Goal: Information Seeking & Learning: Check status

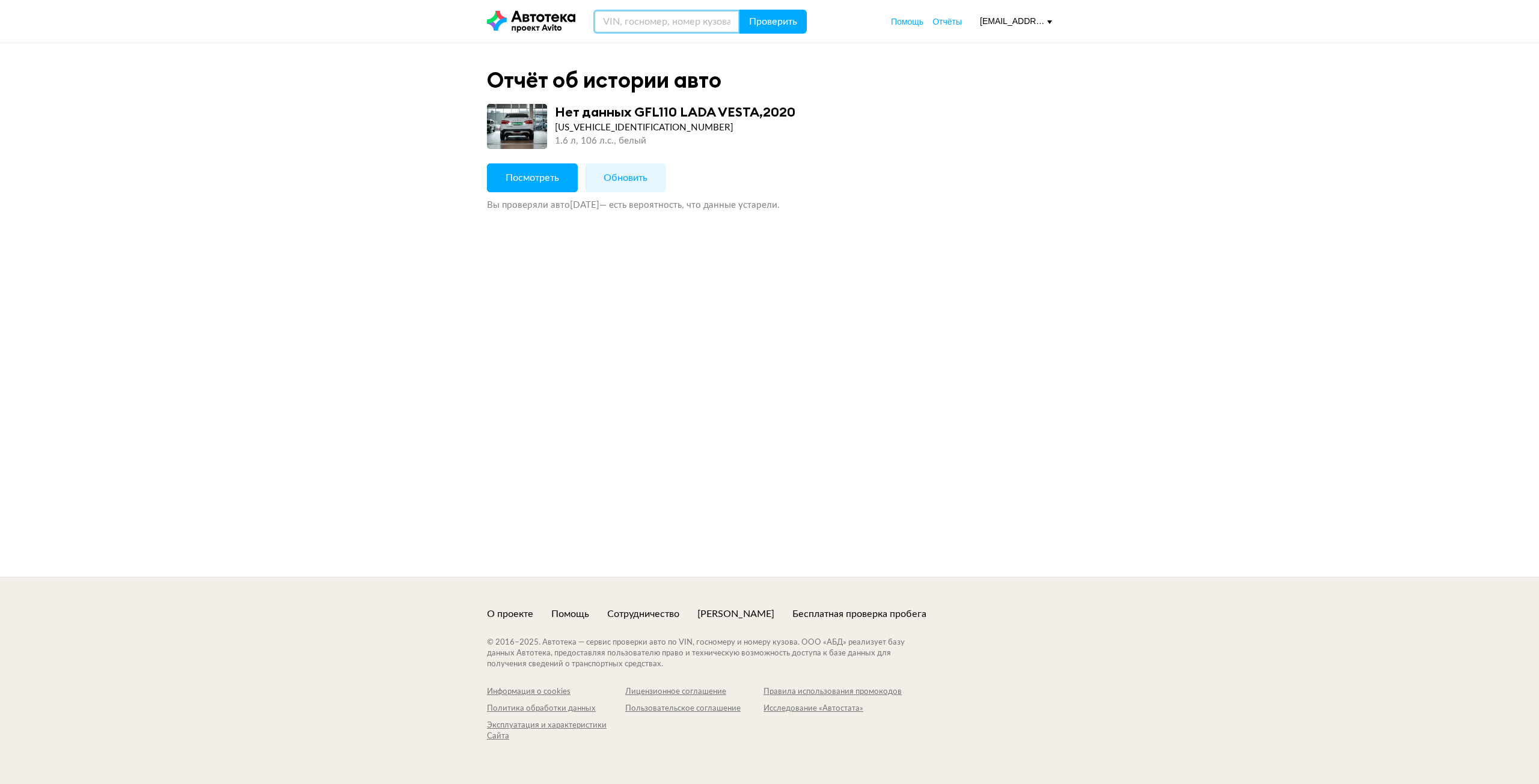
click at [666, 26] on input "text" at bounding box center [667, 22] width 147 height 24
paste input "[US_VEHICLE_IDENTIFICATION_NUMBER]"
type input "[US_VEHICLE_IDENTIFICATION_NUMBER]"
click at [768, 18] on span "Проверить" at bounding box center [772, 22] width 48 height 10
click at [566, 183] on button "Посмотреть" at bounding box center [532, 178] width 91 height 29
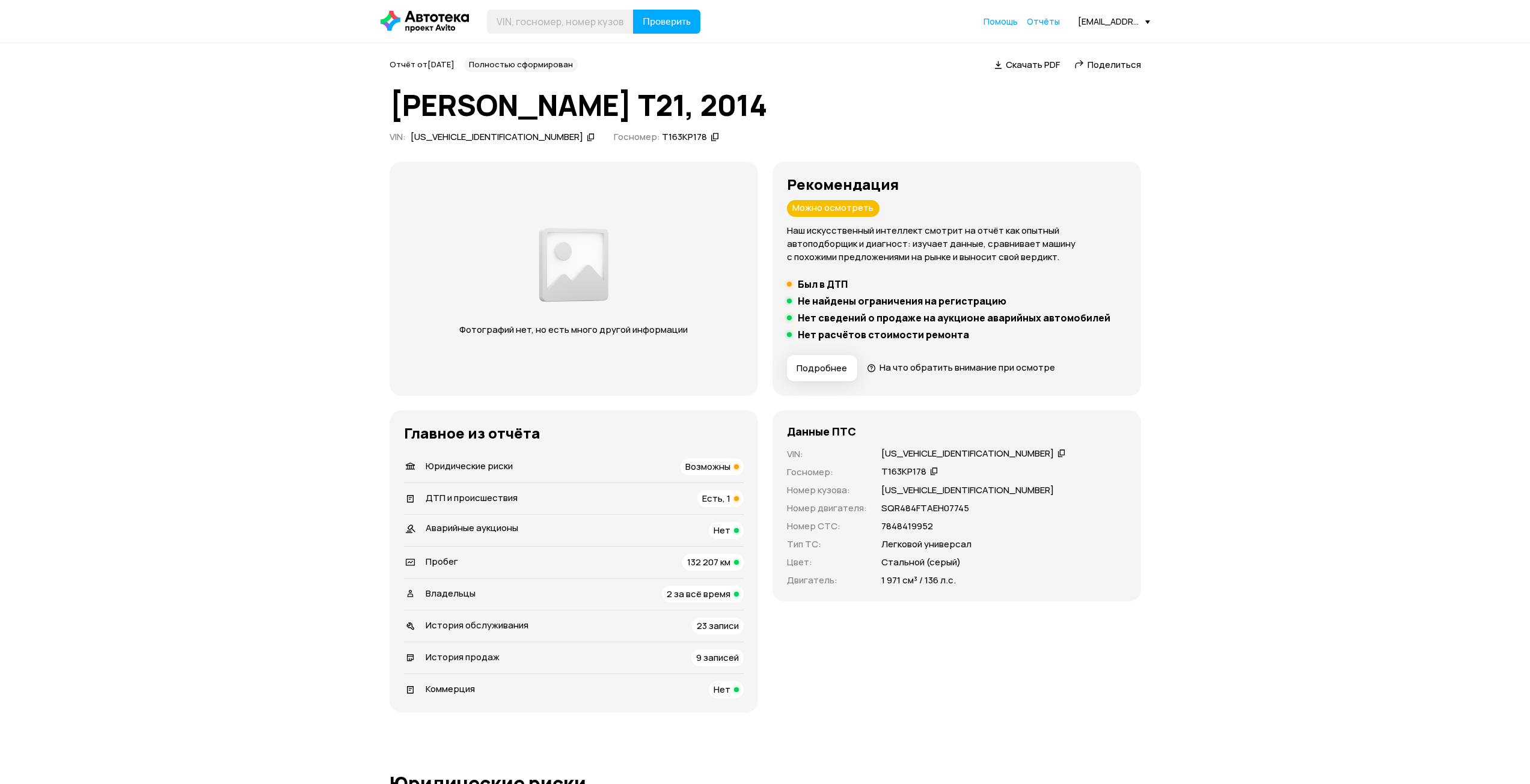
click at [713, 468] on span "Возможны" at bounding box center [708, 466] width 45 height 12
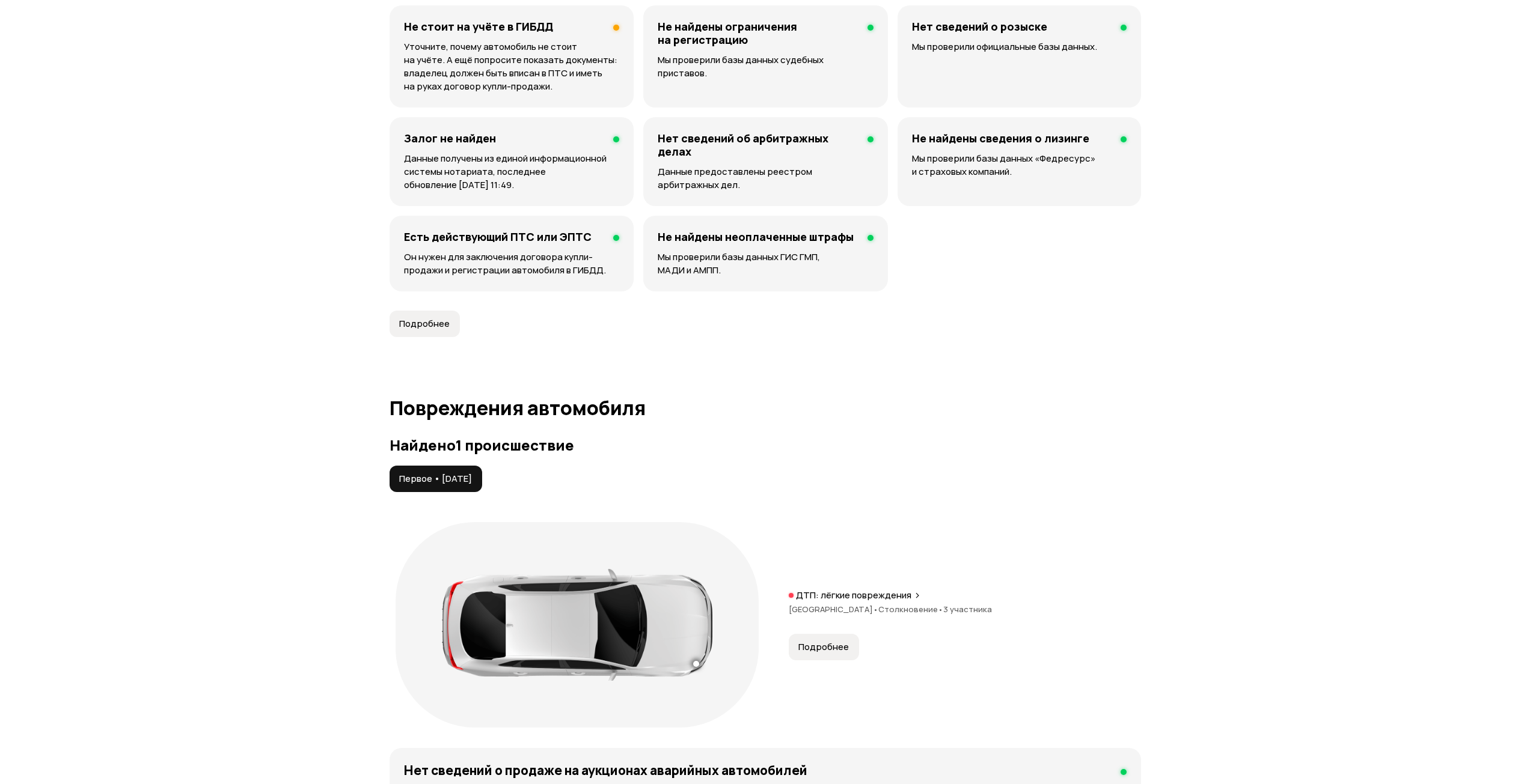
scroll to position [893, 0]
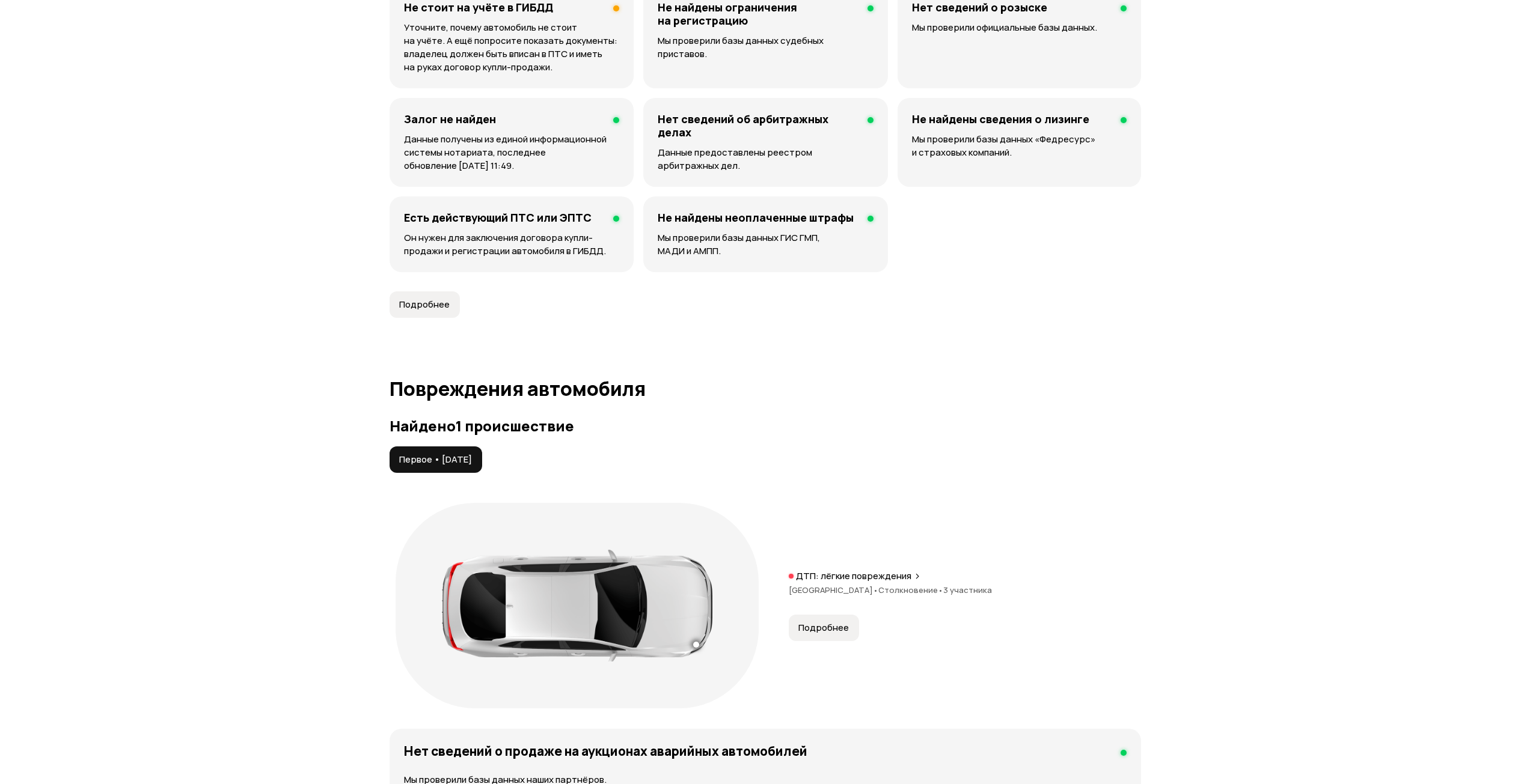
click at [836, 623] on span "Подробнее" at bounding box center [824, 628] width 50 height 12
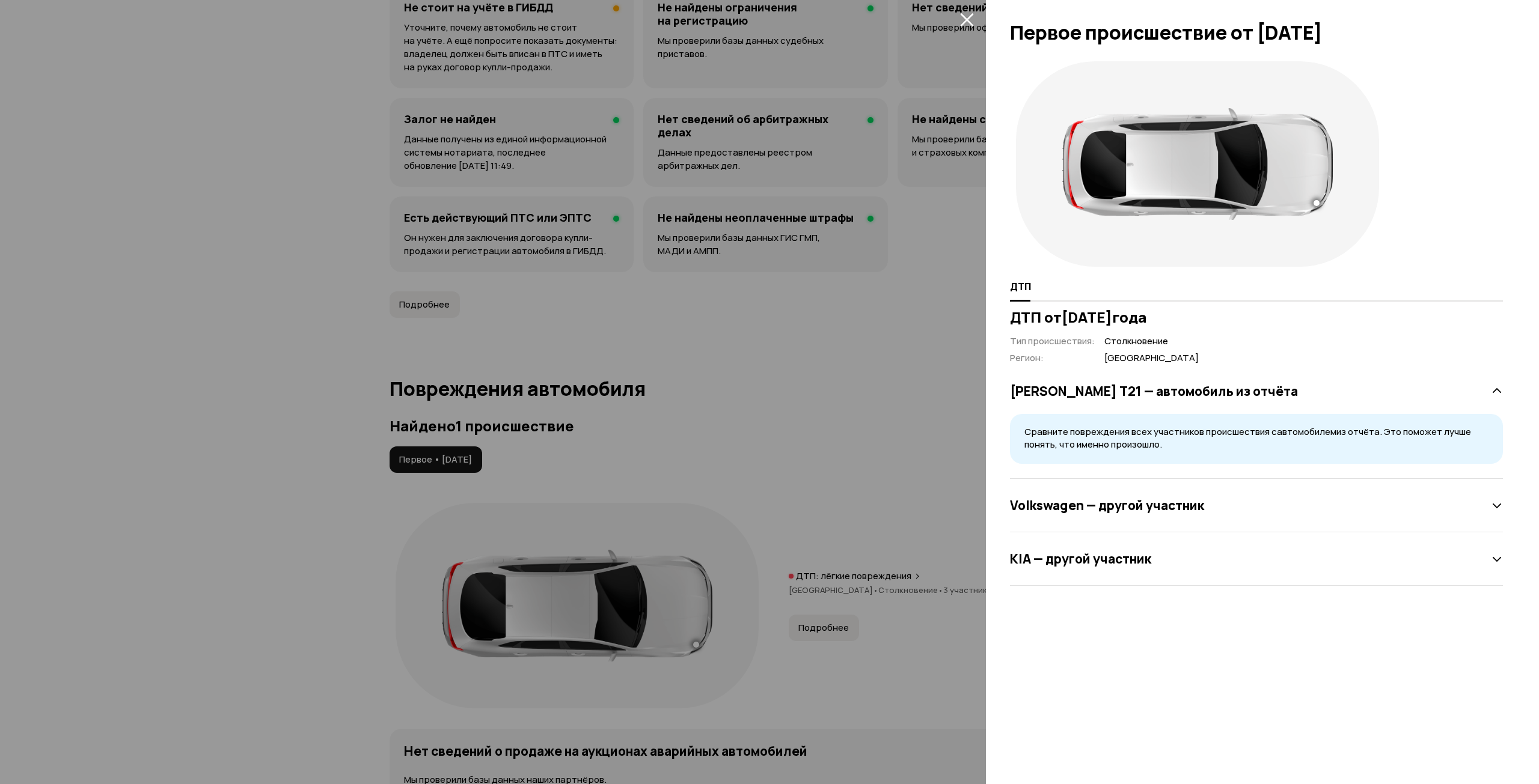
click at [1116, 622] on div "ДТП ДТП от [DATE] Тип происшествия : Столкновение Регион : [GEOGRAPHIC_DATA] [P…" at bounding box center [1263, 419] width 553 height 729
click at [872, 406] on div at bounding box center [769, 392] width 1539 height 784
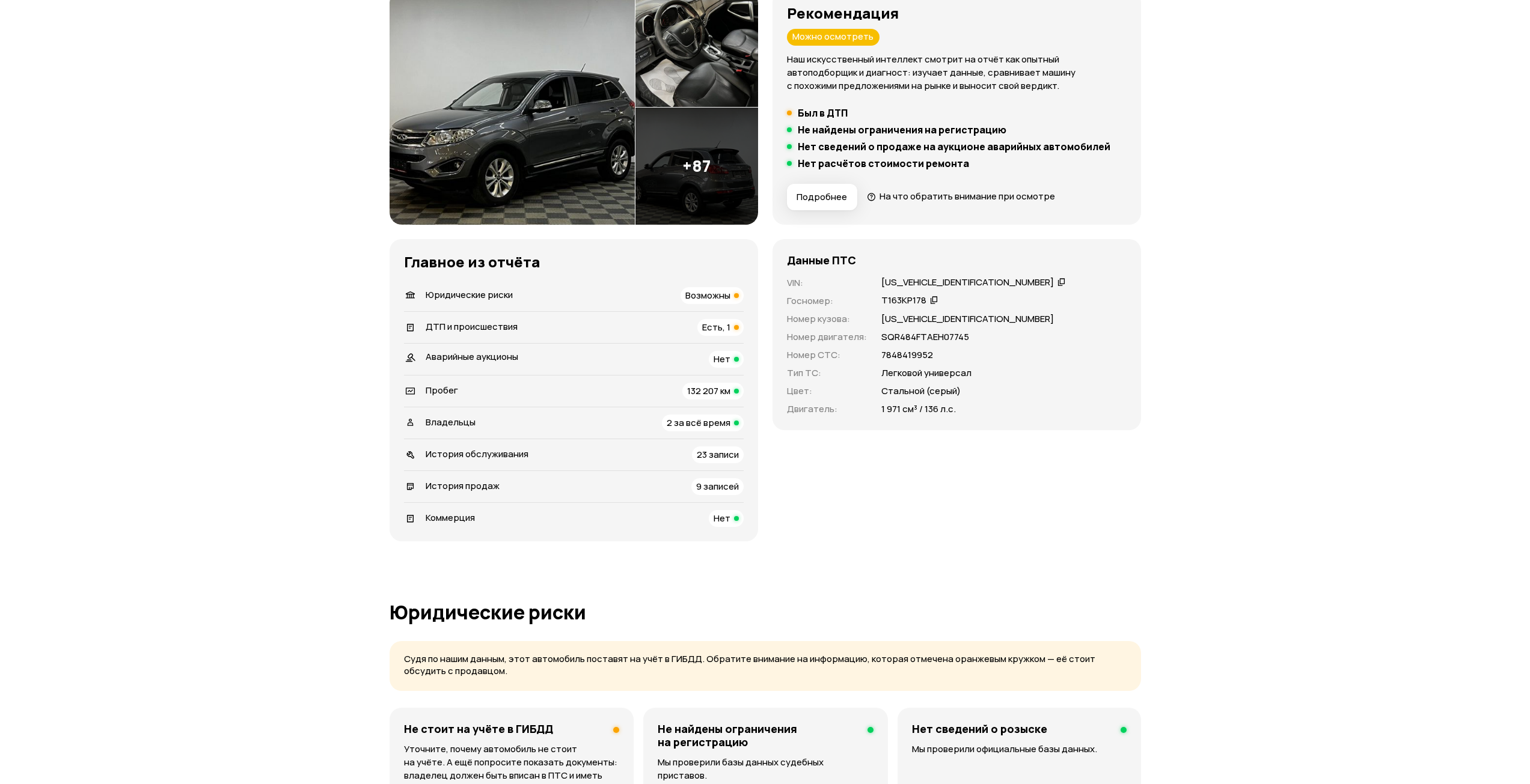
scroll to position [292, 0]
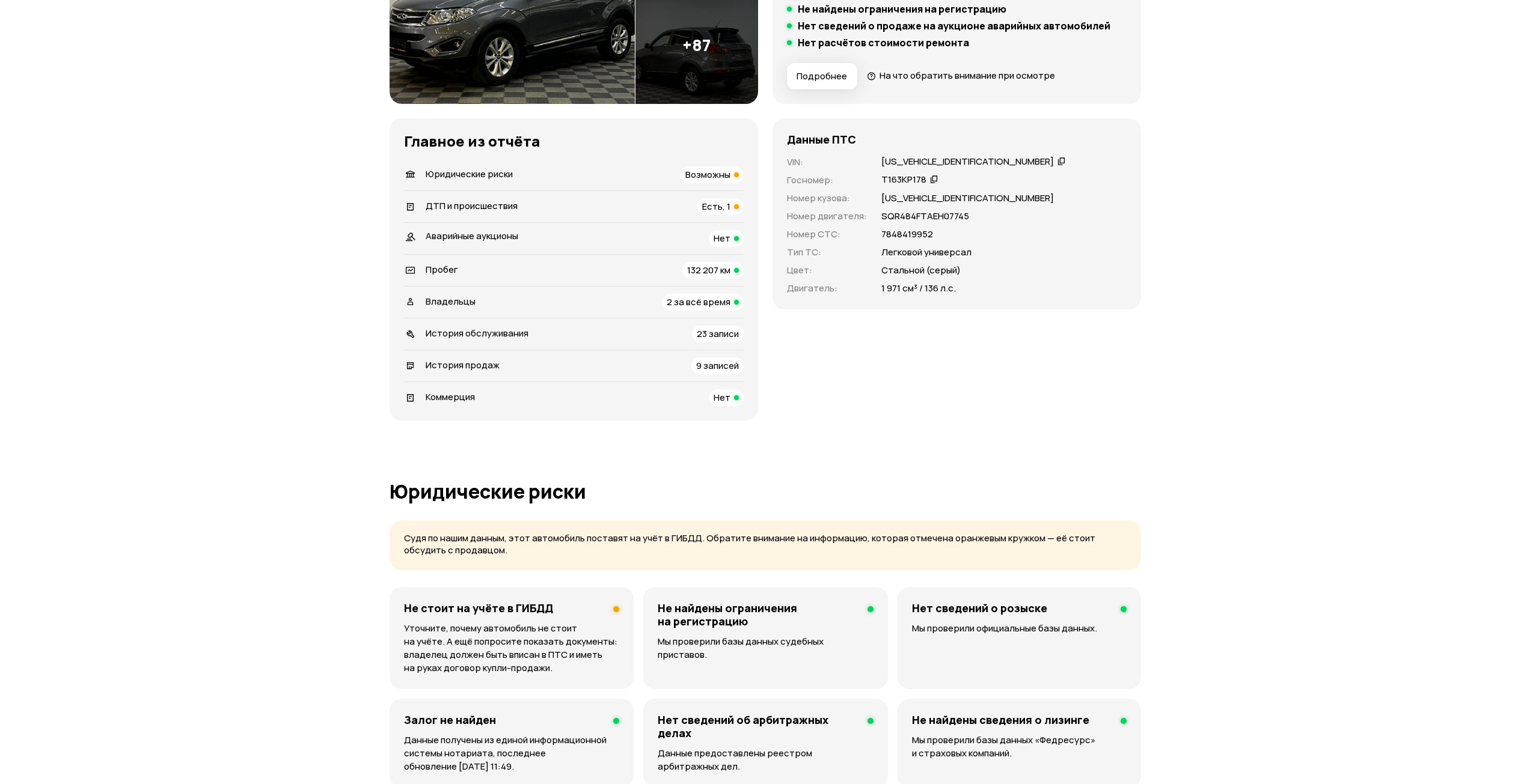
click at [714, 206] on span "Есть, 1" at bounding box center [716, 206] width 28 height 12
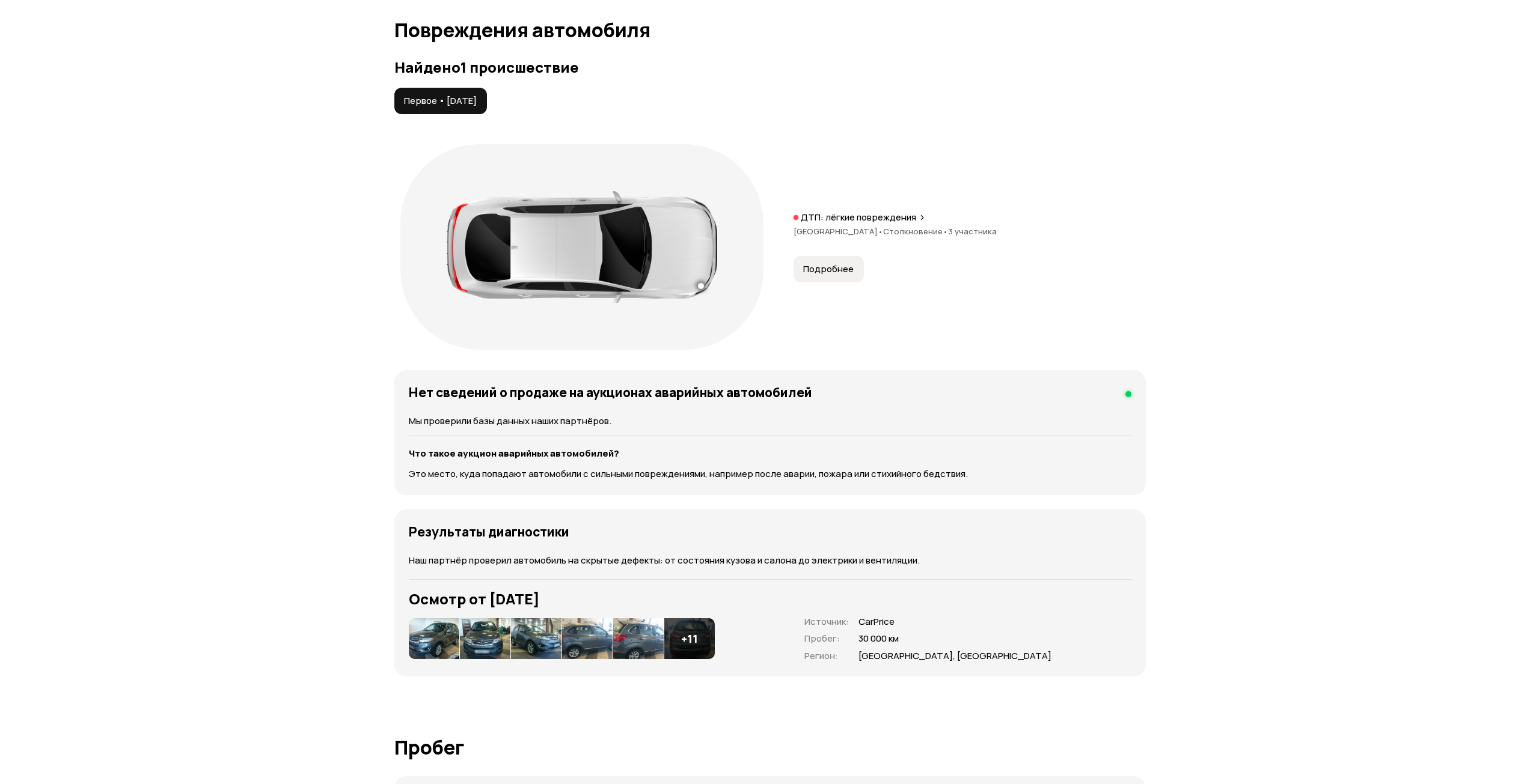
scroll to position [1271, 0]
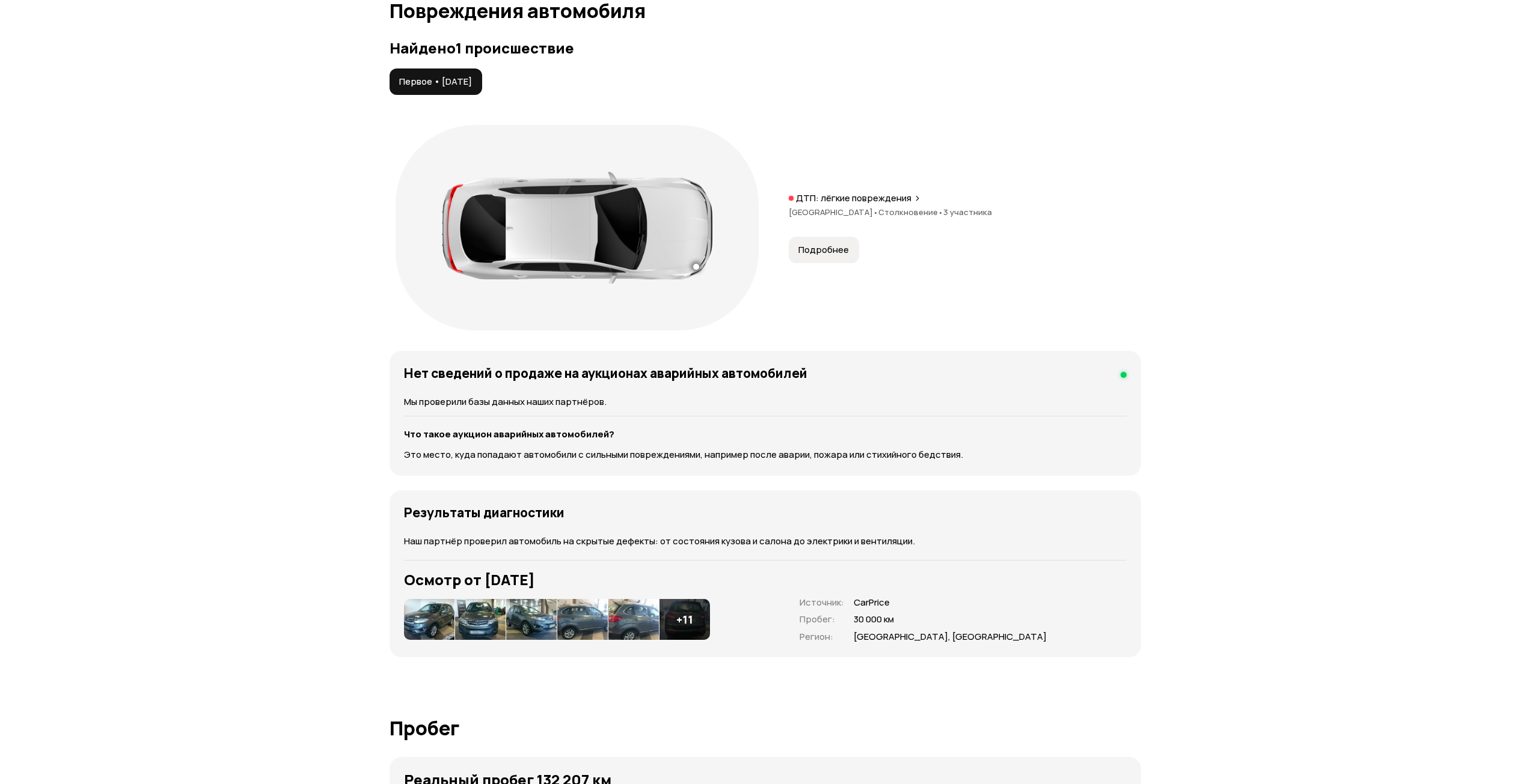
click at [546, 217] on div at bounding box center [577, 227] width 271 height 112
click at [478, 36] on article "Повреждения автомобиля Найдено 1 происшествие Первое • [DATE] ДТП: лёгкие повре…" at bounding box center [765, 329] width 752 height 658
click at [465, 86] on span "Первое • [DATE]" at bounding box center [435, 82] width 73 height 12
click at [856, 195] on p "ДТП: лёгкие повреждения" at bounding box center [854, 198] width 115 height 12
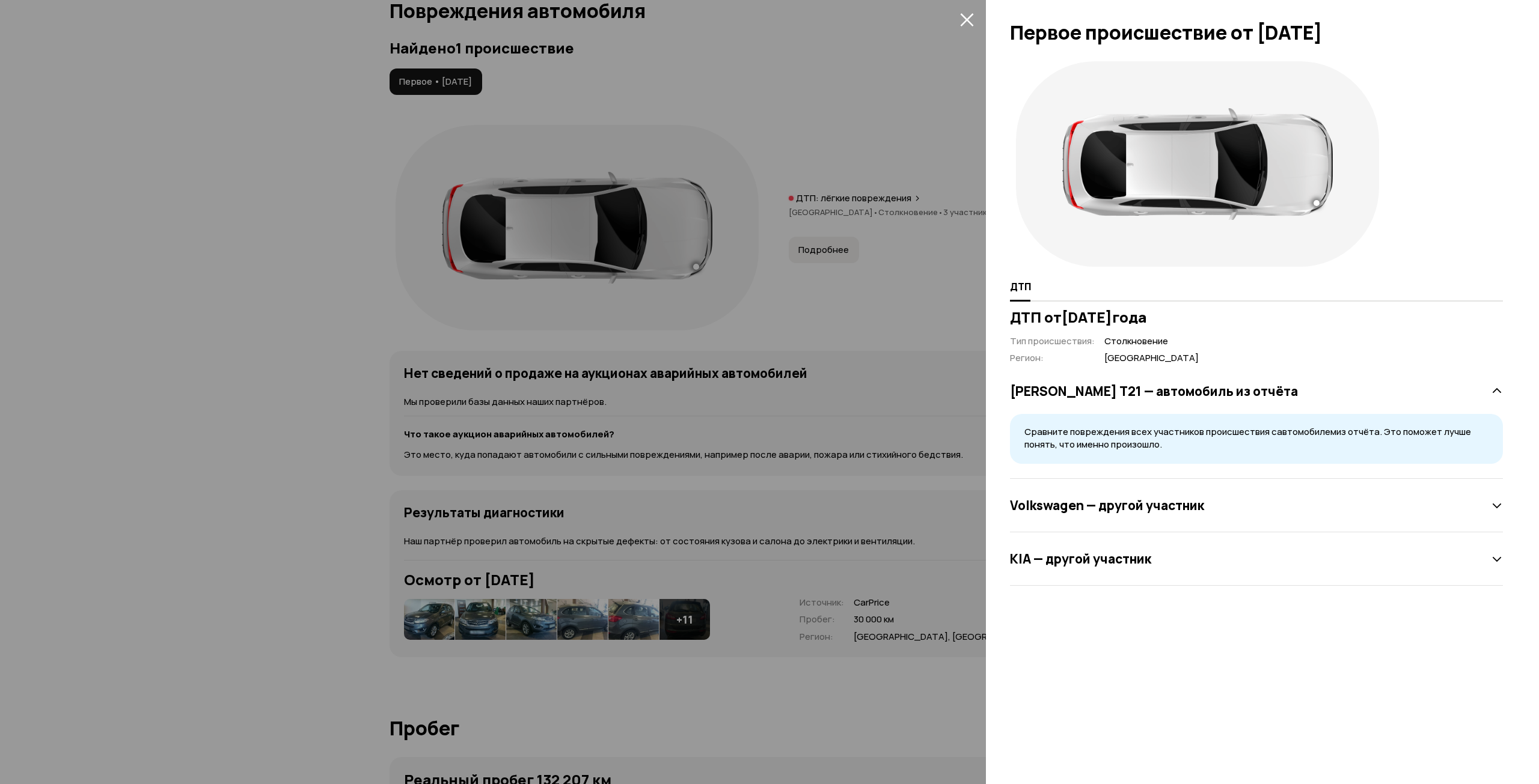
click at [1407, 260] on div at bounding box center [1257, 164] width 493 height 217
click at [1209, 310] on h3 "ДТП от [DATE]" at bounding box center [1257, 318] width 493 height 17
click at [1494, 503] on icon at bounding box center [1497, 506] width 12 height 12
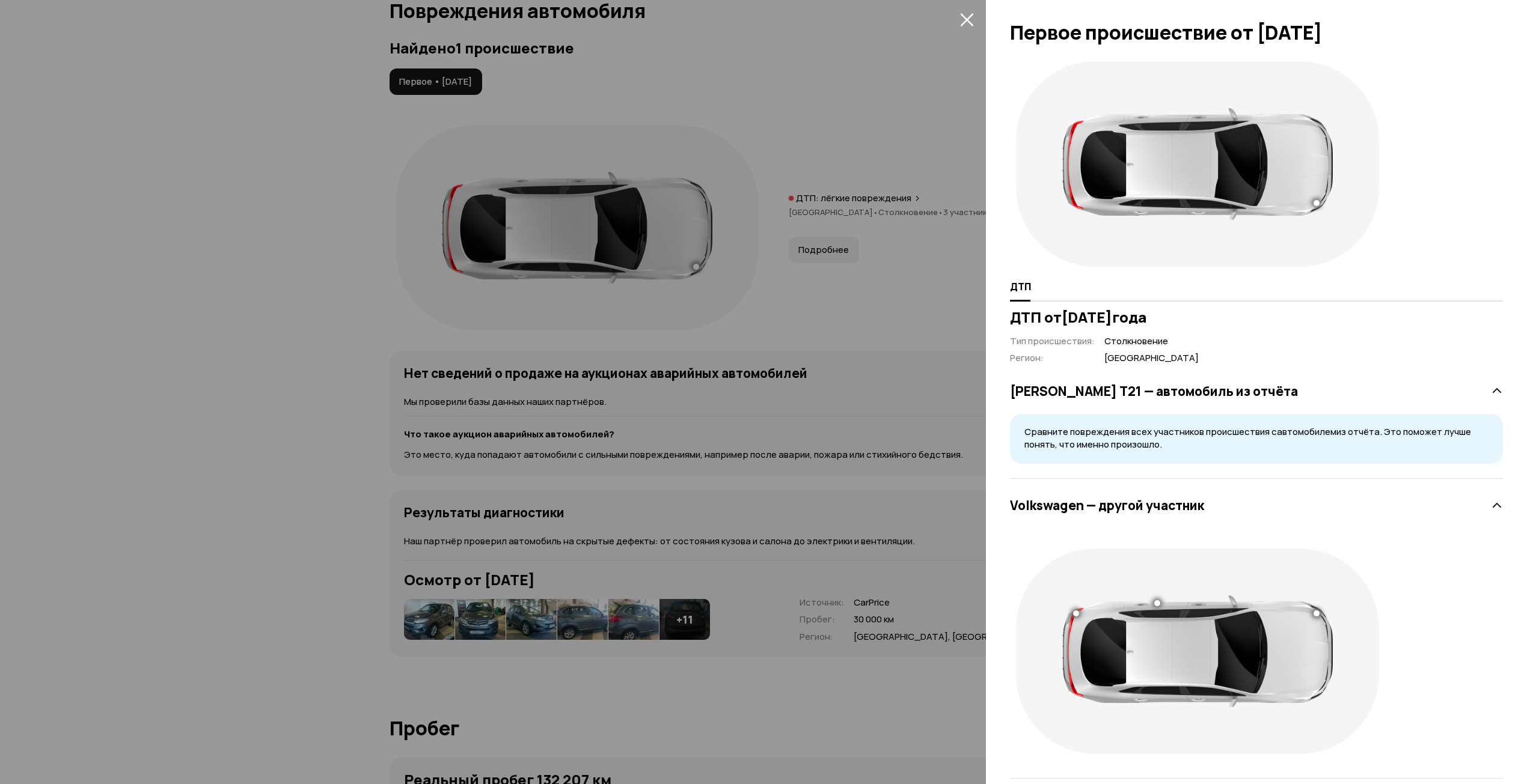
click at [1494, 503] on div "ДТП от [DATE] Тип происшествия : Столкновение Регион : [GEOGRAPHIC_DATA] [PERSO…" at bounding box center [1257, 570] width 498 height 523
click at [1487, 498] on div "Volkswagen — другой участник" at bounding box center [1257, 505] width 493 height 24
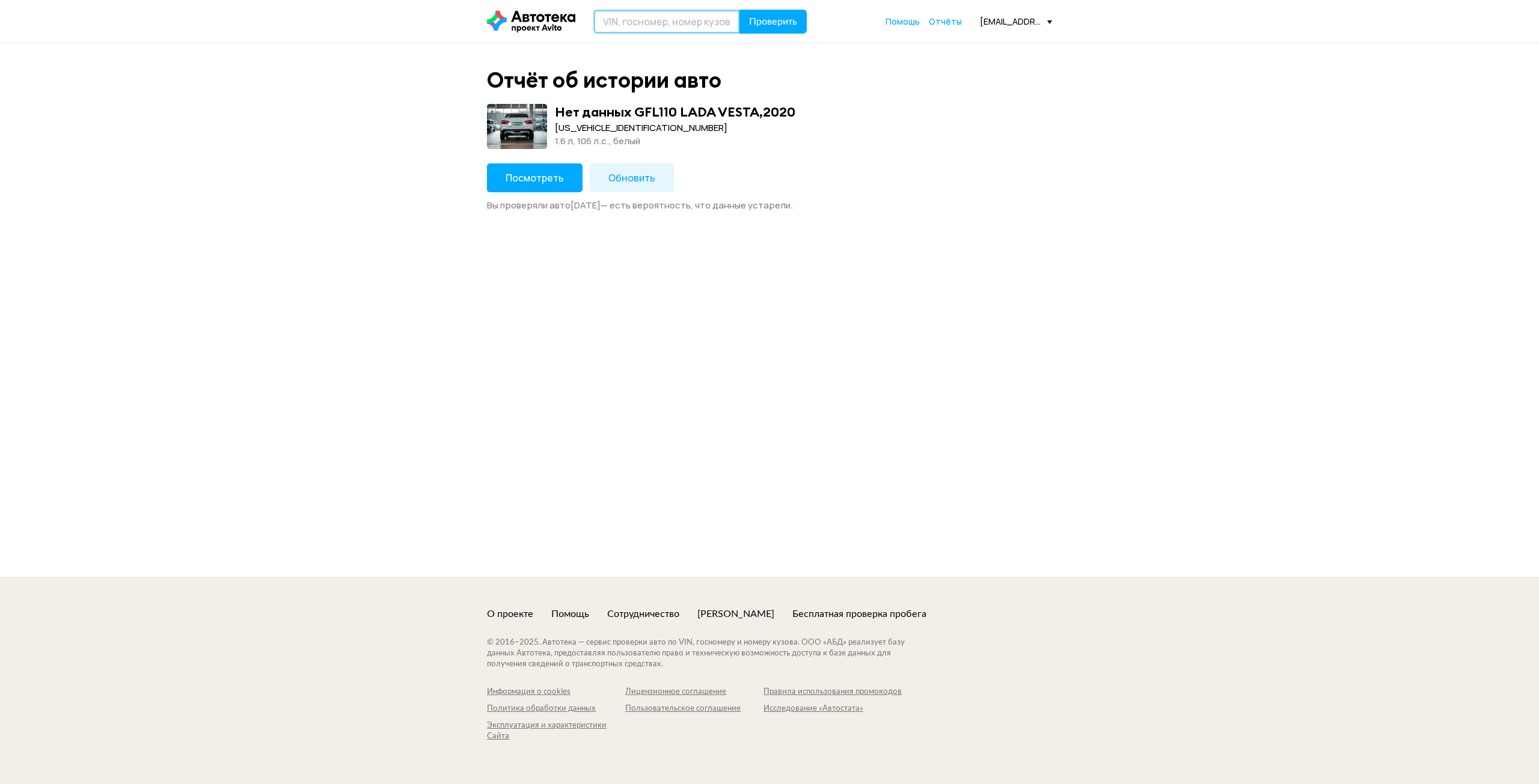
click at [629, 22] on input "text" at bounding box center [667, 22] width 147 height 24
paste input "XW8ZZZ5NZDG120998"
type input "XW8ZZZ5NZDG120998"
click at [759, 24] on span "Проверить" at bounding box center [772, 22] width 48 height 10
click at [555, 181] on span "Посмотреть" at bounding box center [535, 178] width 58 height 13
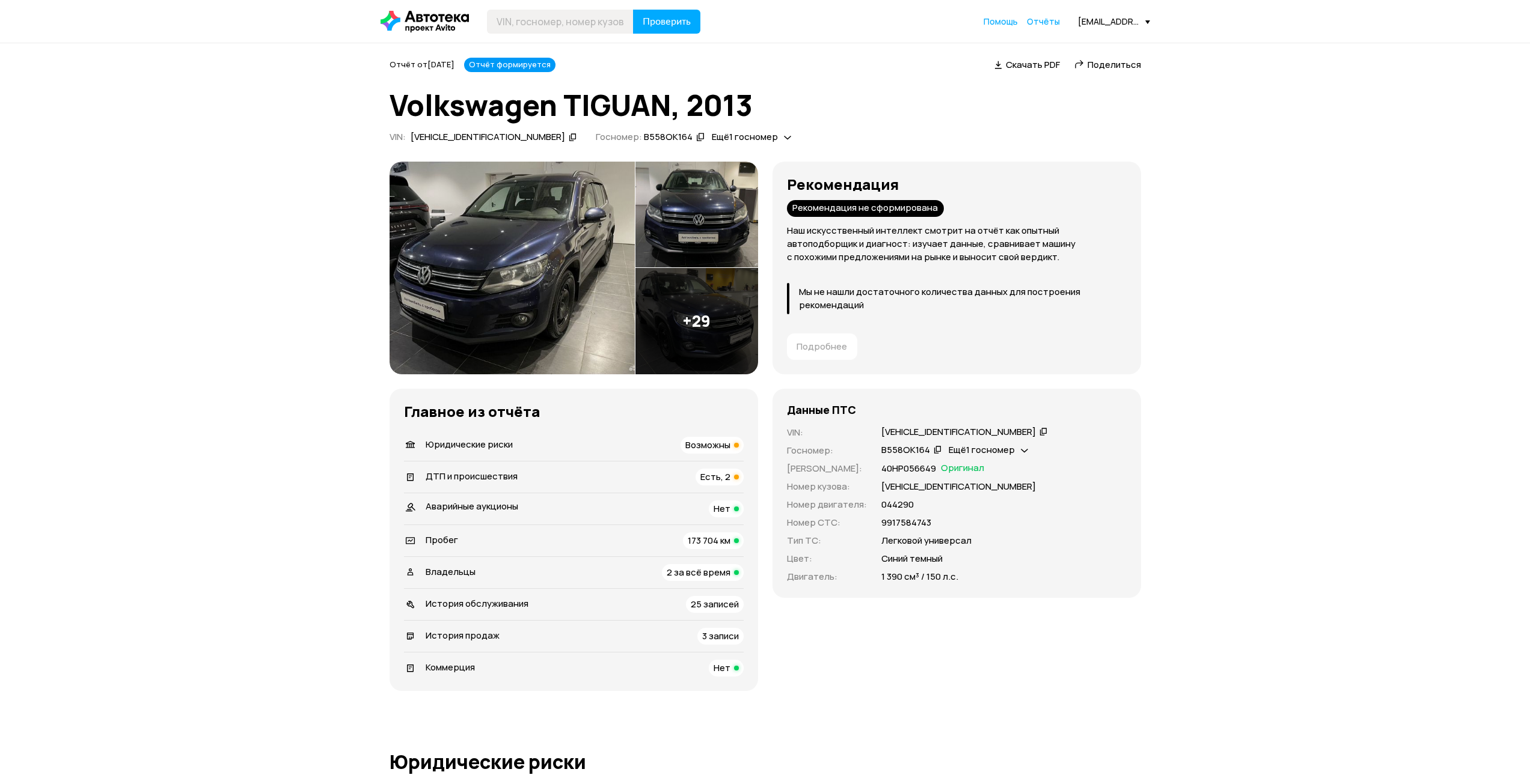
click at [717, 477] on span "Есть, 2" at bounding box center [716, 476] width 30 height 12
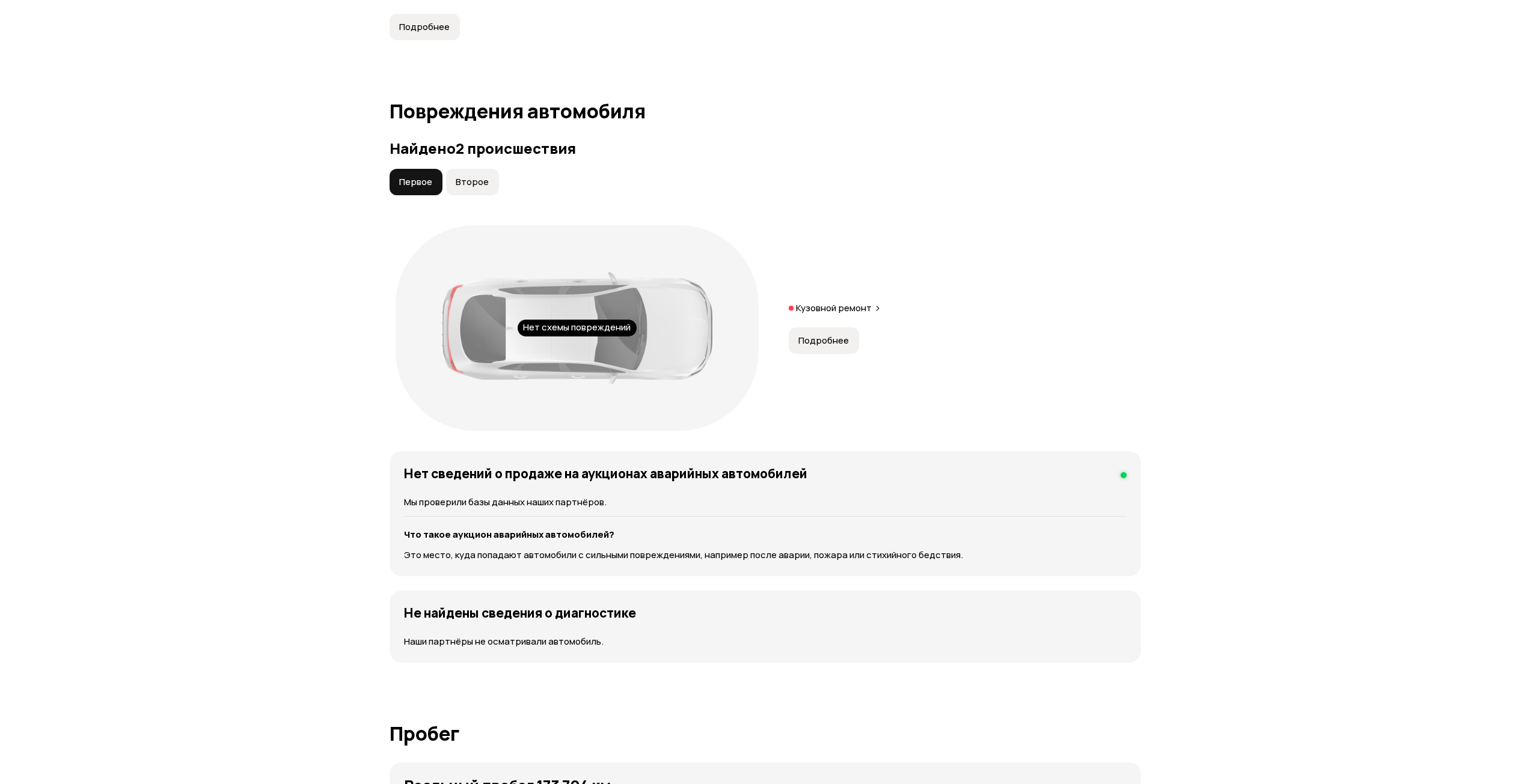
scroll to position [1250, 0]
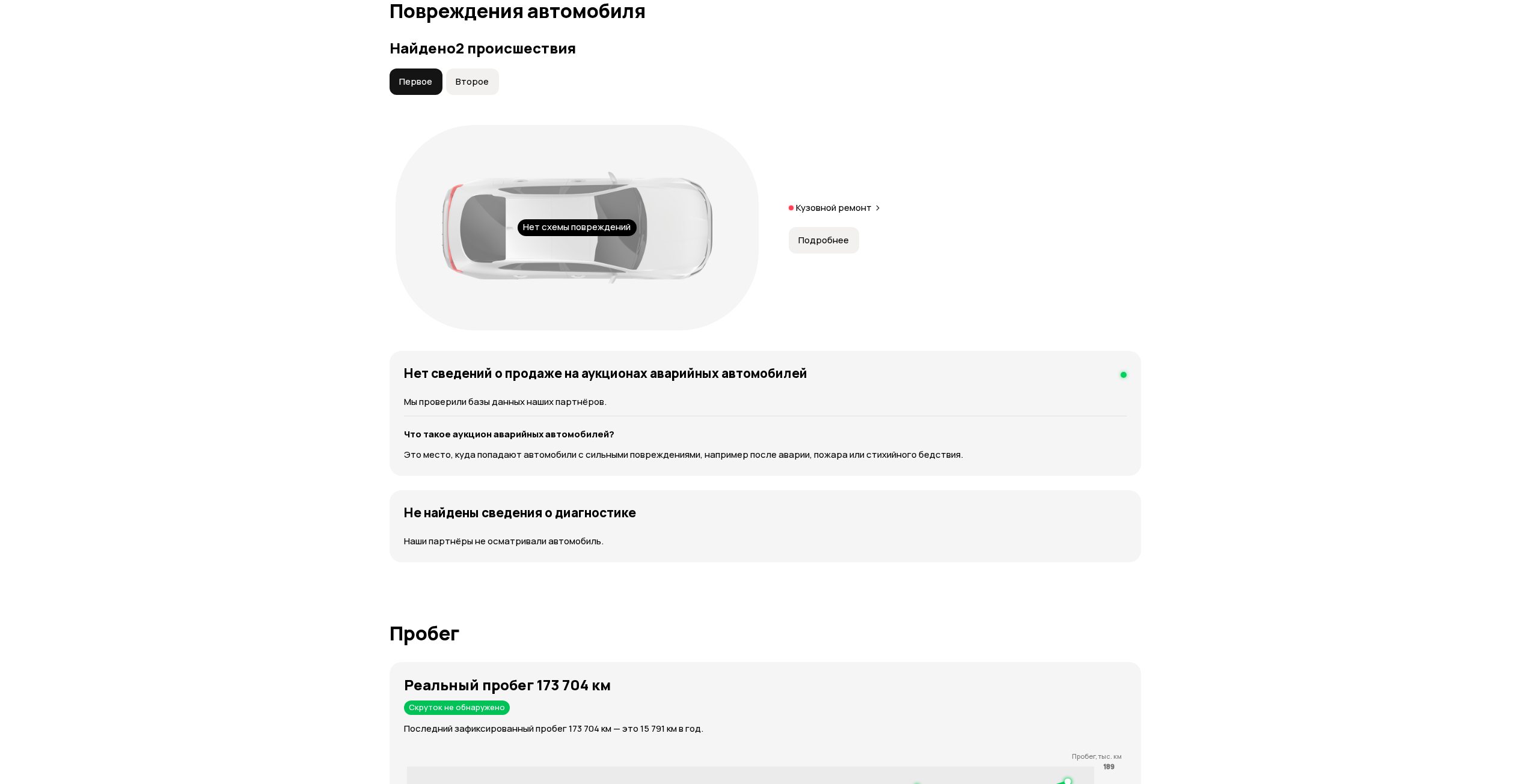
click at [824, 244] on span "Подробнее" at bounding box center [824, 240] width 50 height 12
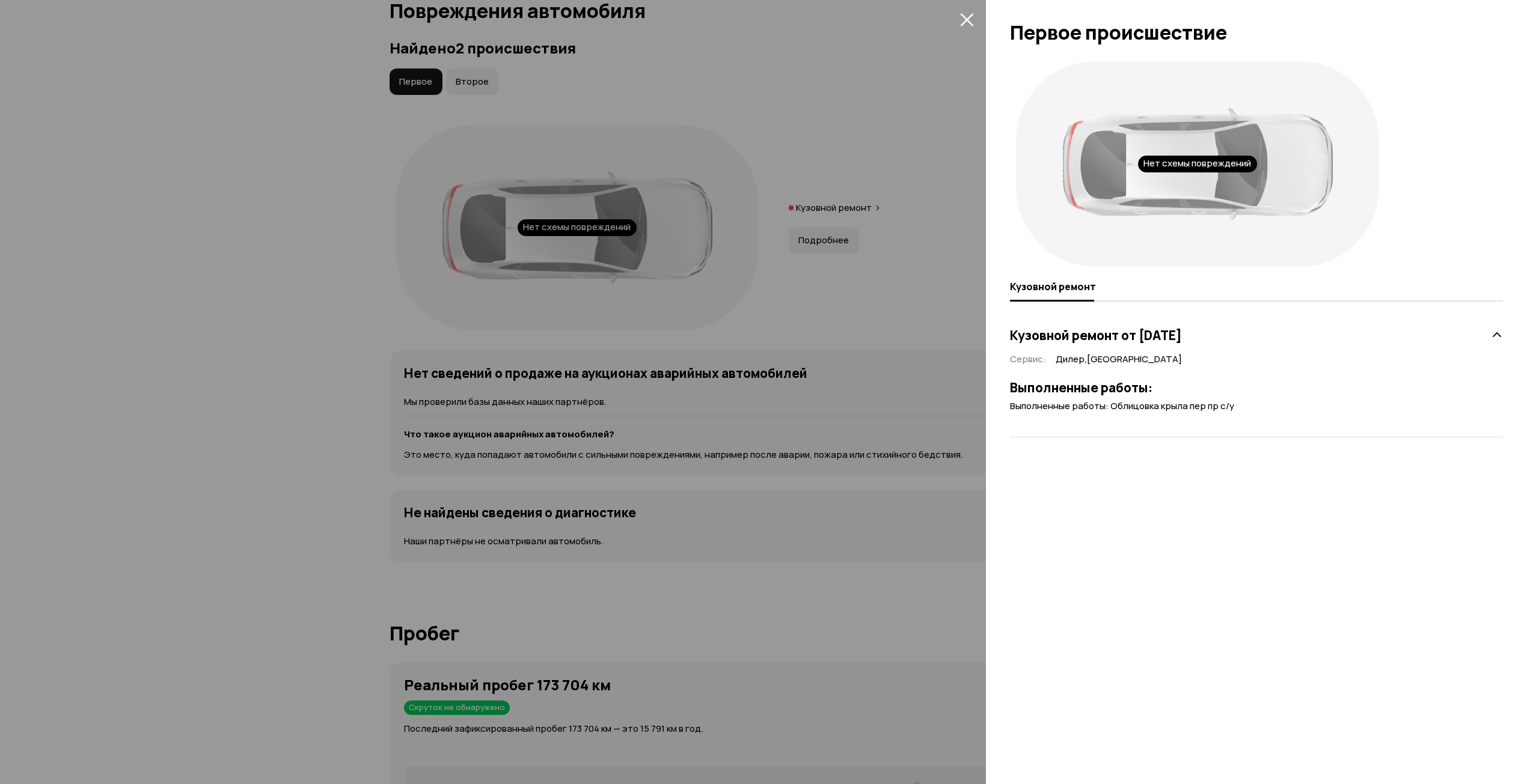
click at [813, 308] on div at bounding box center [769, 392] width 1539 height 784
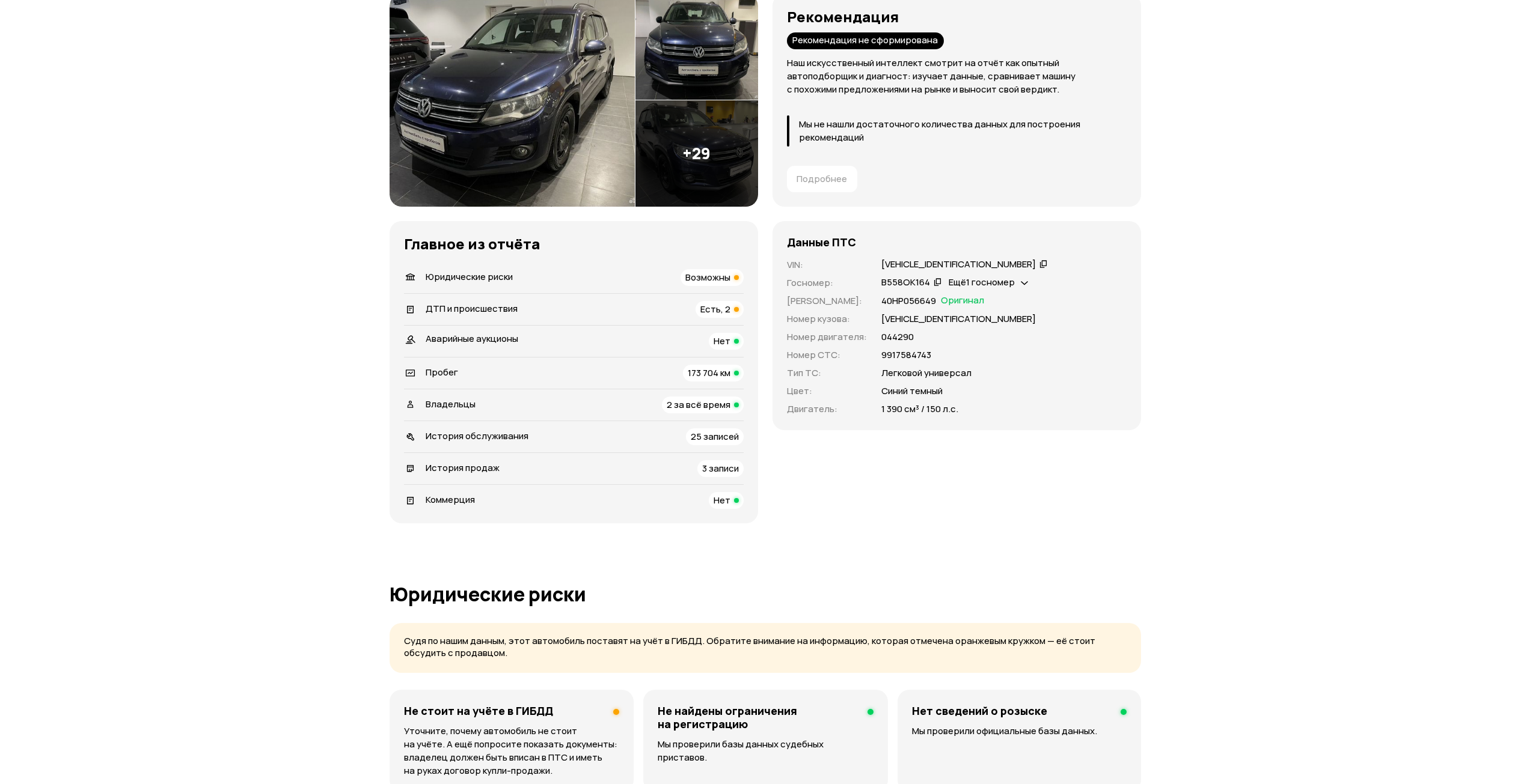
scroll to position [0, 0]
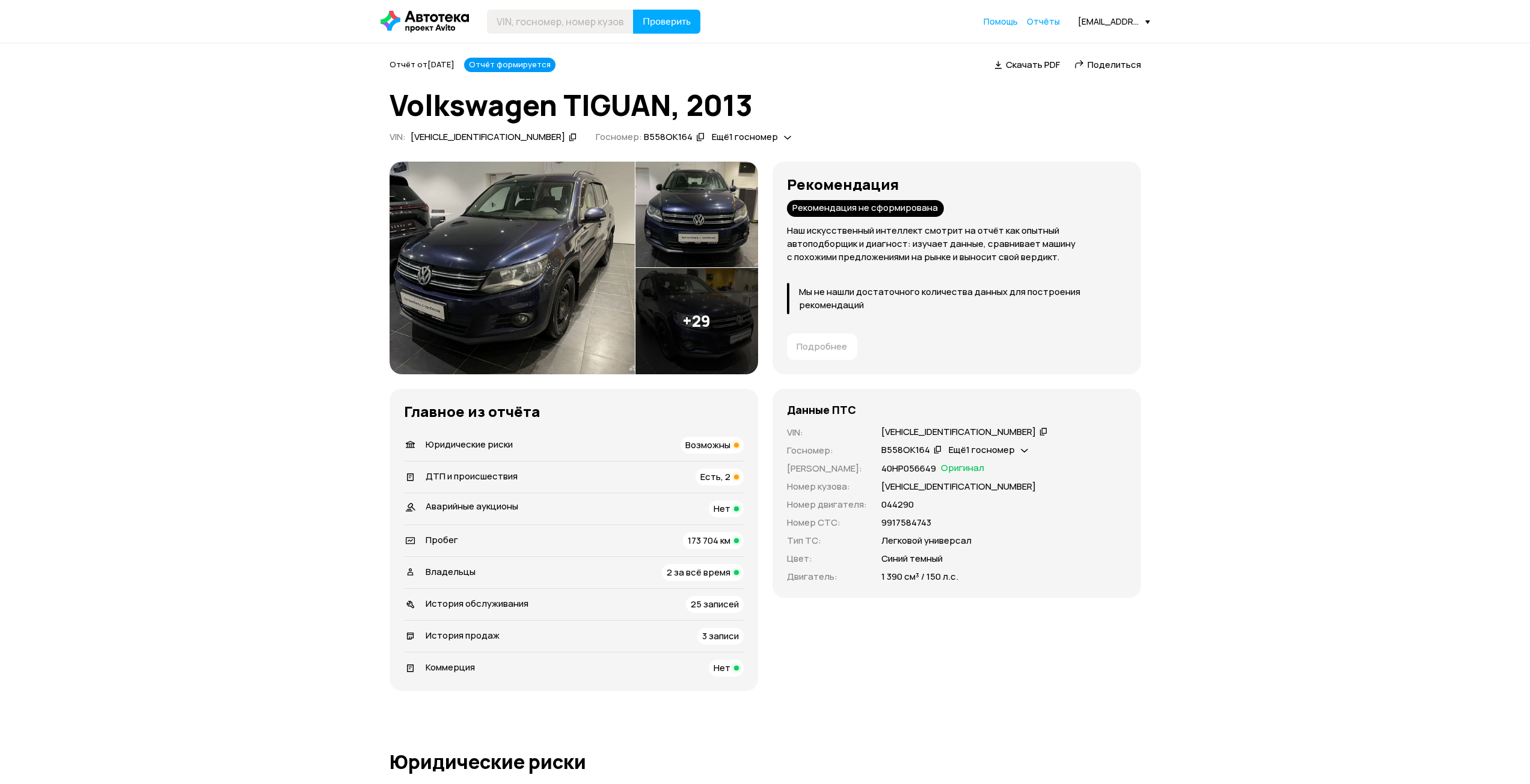
click at [559, 242] on img at bounding box center [512, 268] width 245 height 213
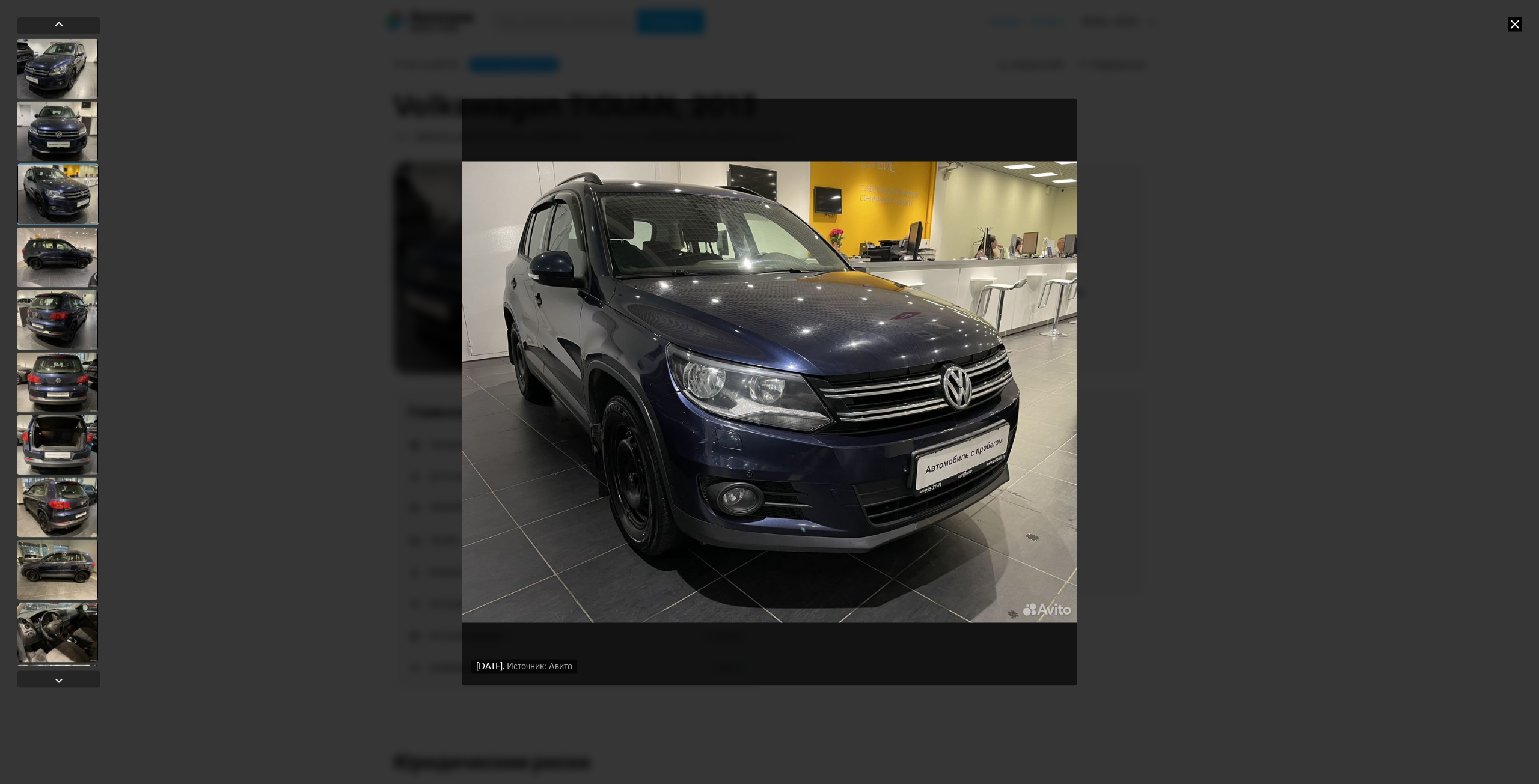
click at [1513, 24] on icon at bounding box center [1515, 24] width 14 height 14
